Goal: Task Accomplishment & Management: Use online tool/utility

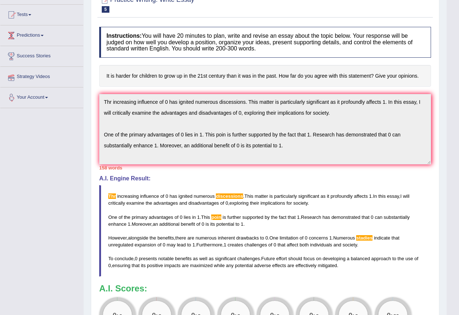
scroll to position [54, 0]
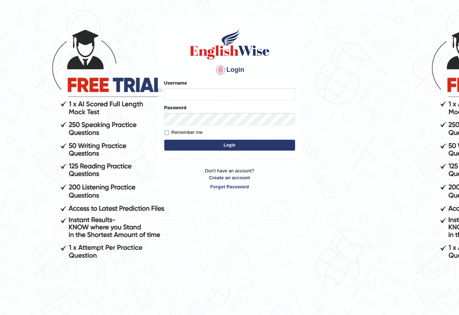
scroll to position [62, 0]
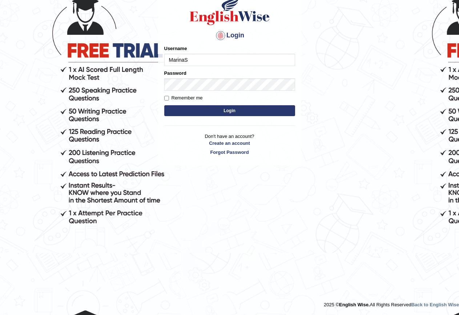
type input "MarinaS"
click at [232, 107] on button "Login" at bounding box center [229, 110] width 131 height 11
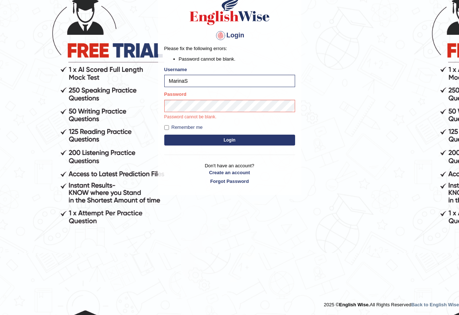
click at [243, 145] on button "Login" at bounding box center [229, 140] width 131 height 11
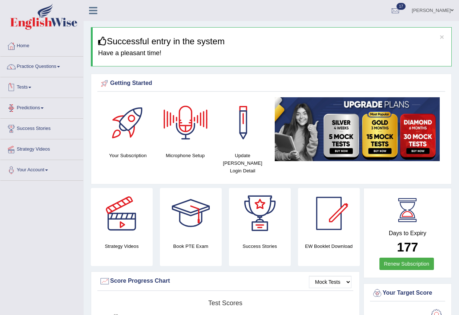
click at [30, 86] on link "Tests" at bounding box center [41, 86] width 83 height 18
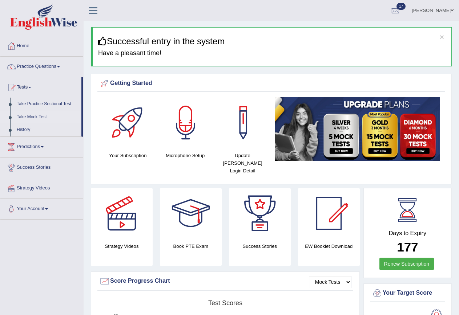
click at [36, 118] on link "Take Mock Test" at bounding box center [47, 117] width 68 height 13
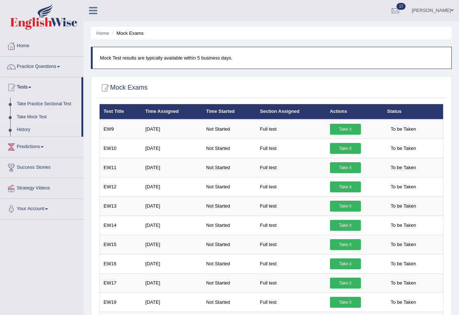
click at [427, 115] on th "Status" at bounding box center [413, 111] width 60 height 15
click at [37, 78] on link "Tests" at bounding box center [40, 86] width 81 height 18
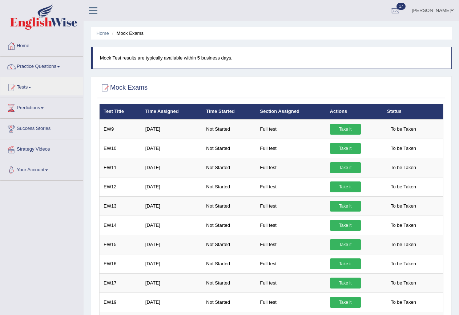
click at [60, 68] on link "Practice Questions" at bounding box center [41, 66] width 83 height 18
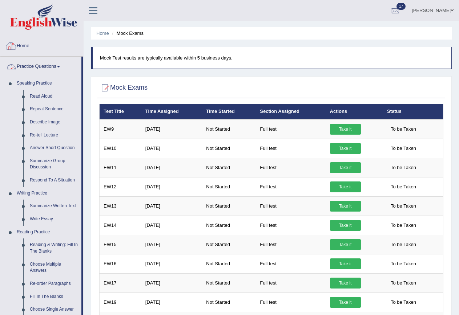
click at [28, 44] on link "Home" at bounding box center [41, 45] width 83 height 18
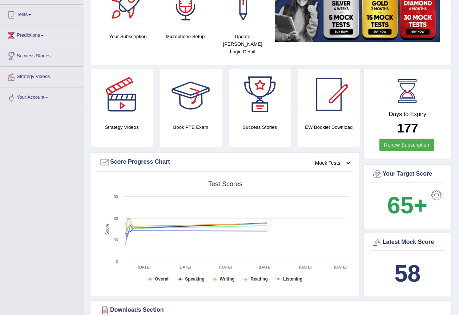
scroll to position [73, 0]
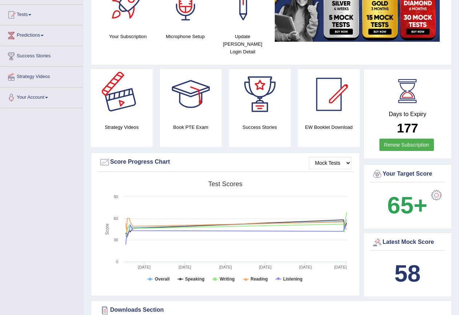
click at [118, 101] on div at bounding box center [121, 94] width 51 height 51
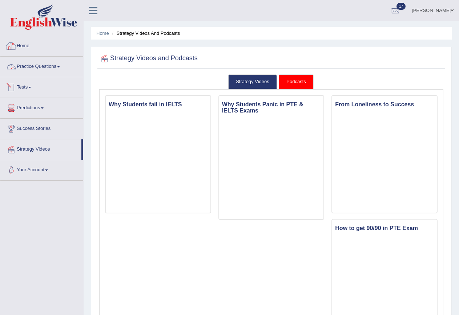
click at [16, 53] on link "Home" at bounding box center [41, 45] width 83 height 18
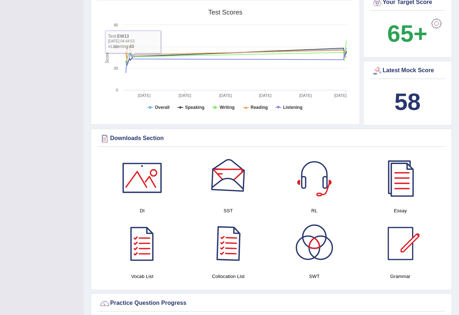
scroll to position [254, 0]
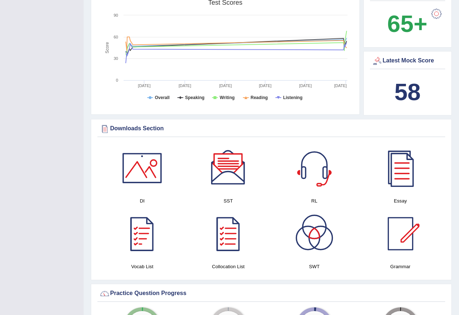
click at [224, 224] on div at bounding box center [228, 233] width 51 height 51
